Goal: Ask a question

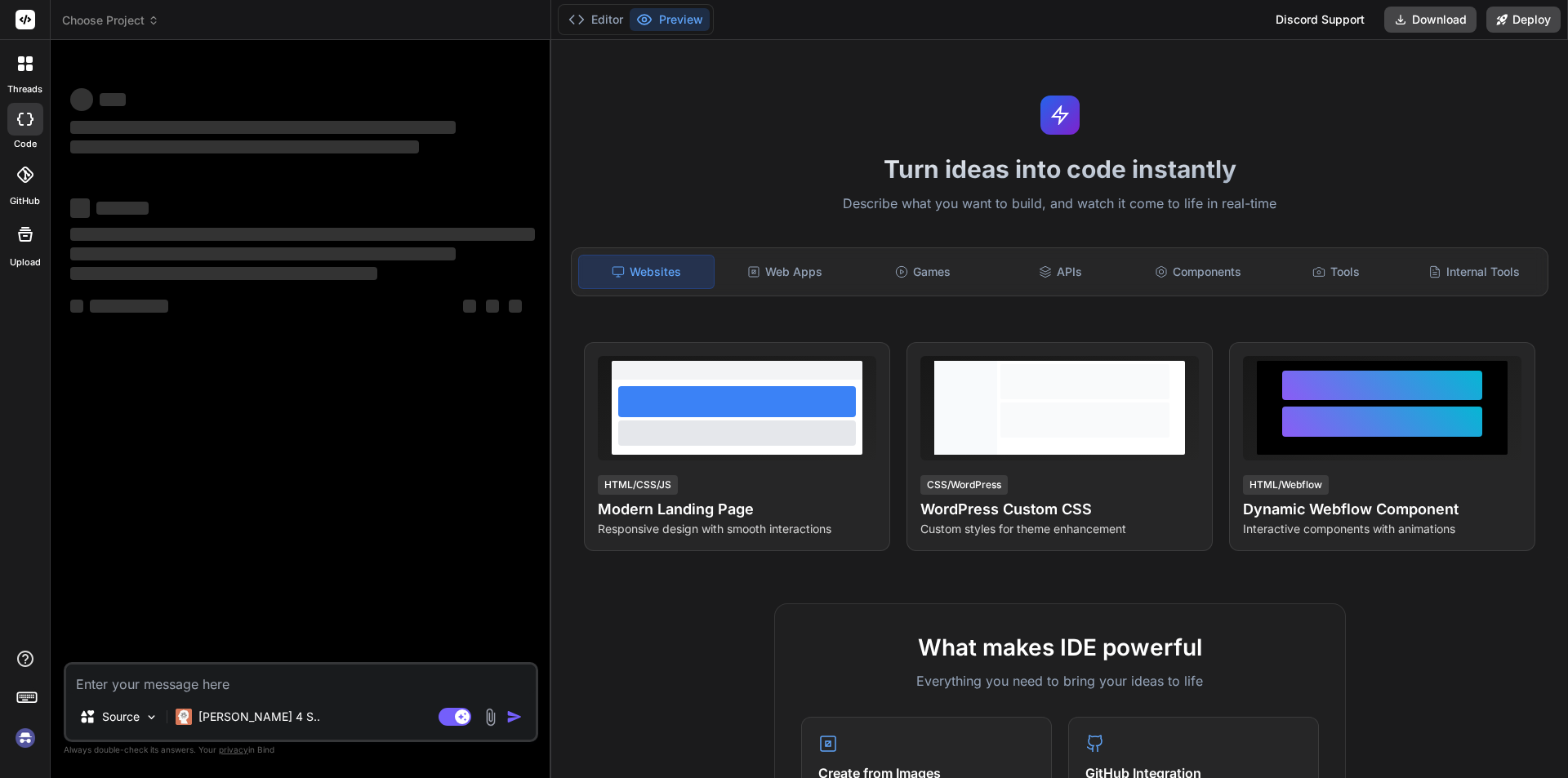
type textarea "x"
click at [261, 677] on textarea at bounding box center [301, 679] width 469 height 30
type textarea "a"
type textarea "x"
type textarea "ad"
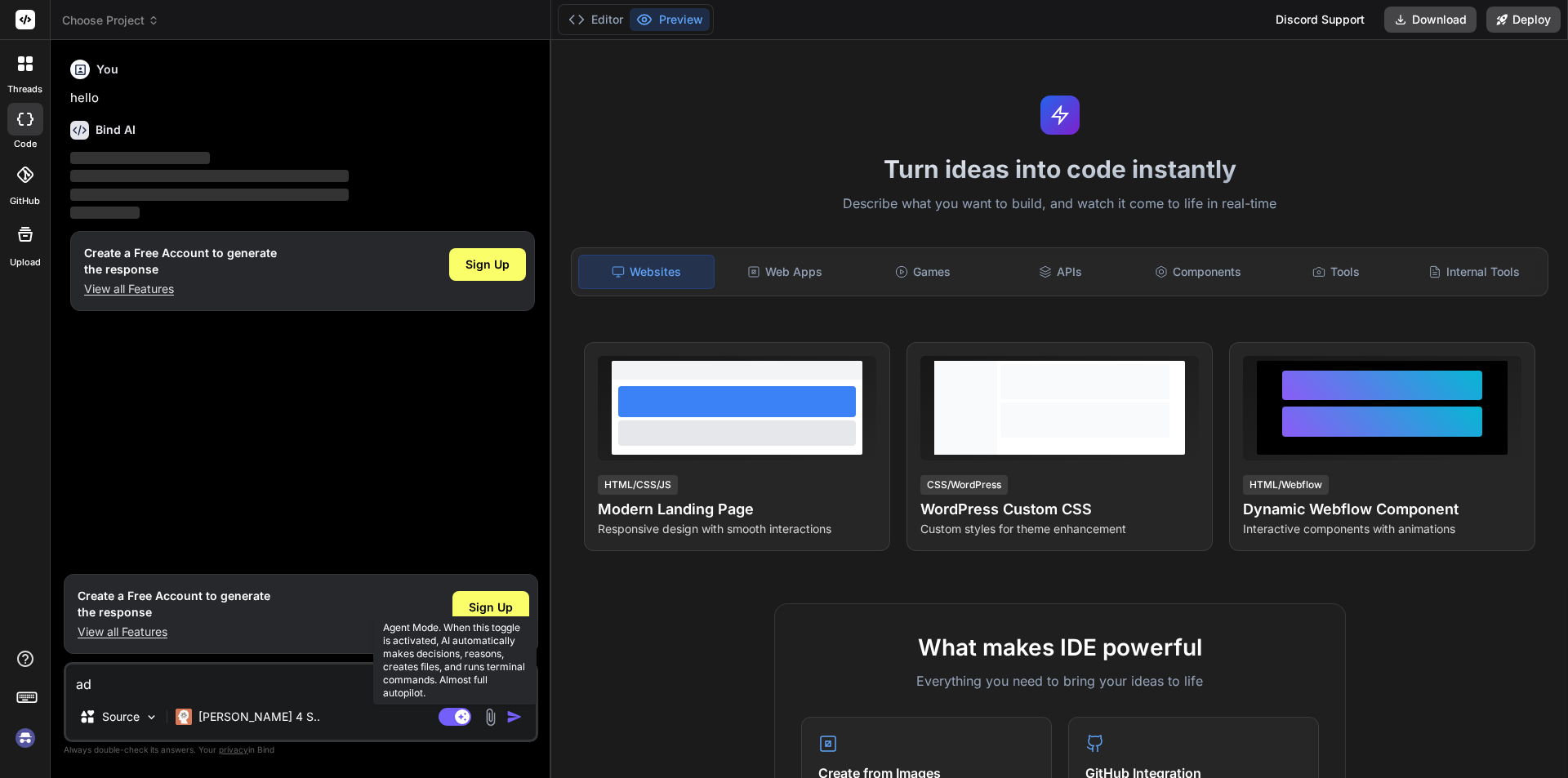
type textarea "x"
type textarea "ad"
click at [510, 715] on img "button" at bounding box center [515, 717] width 17 height 17
click at [502, 606] on span "Sign Up" at bounding box center [491, 607] width 45 height 17
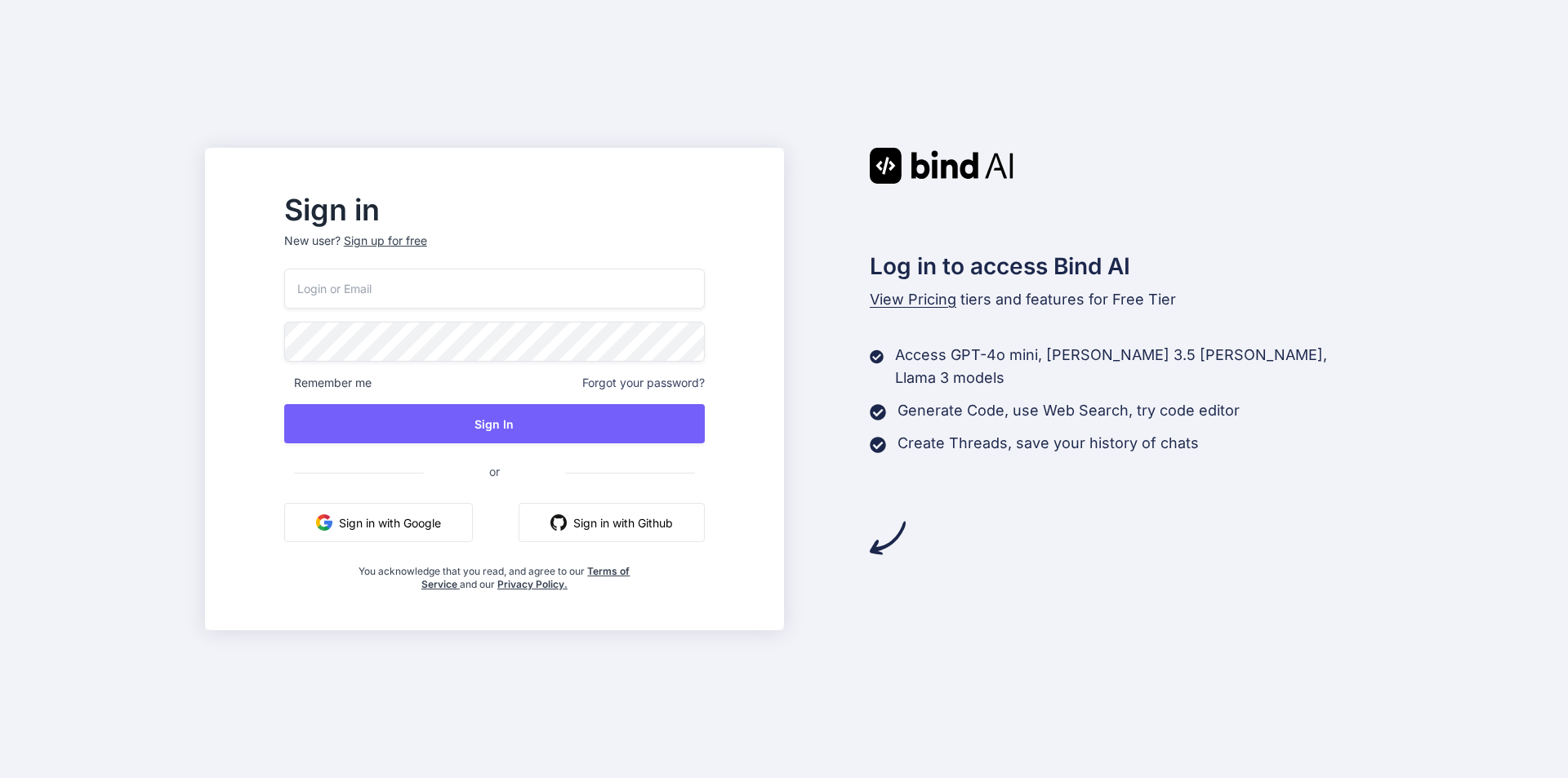
click at [406, 296] on input "email" at bounding box center [494, 288] width 420 height 40
type input "salma@"
